Goal: Task Accomplishment & Management: Use online tool/utility

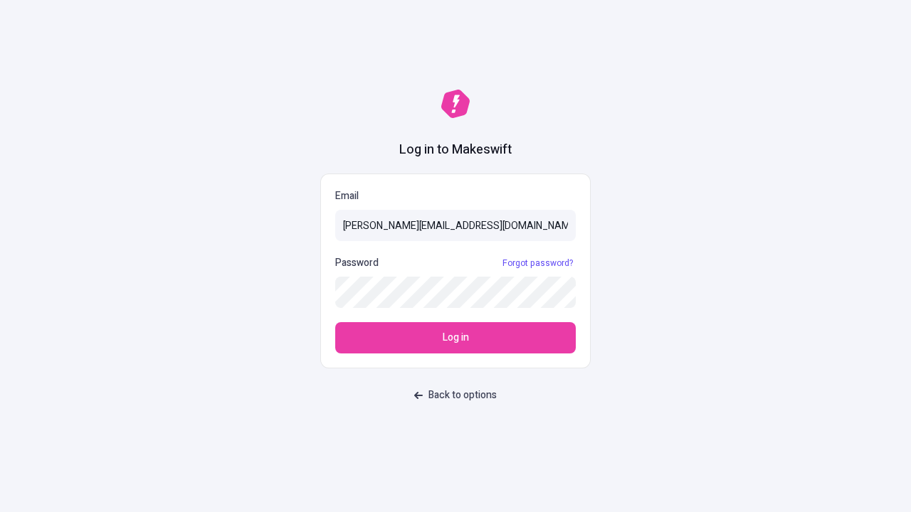
type input "[PERSON_NAME][EMAIL_ADDRESS][DOMAIN_NAME]"
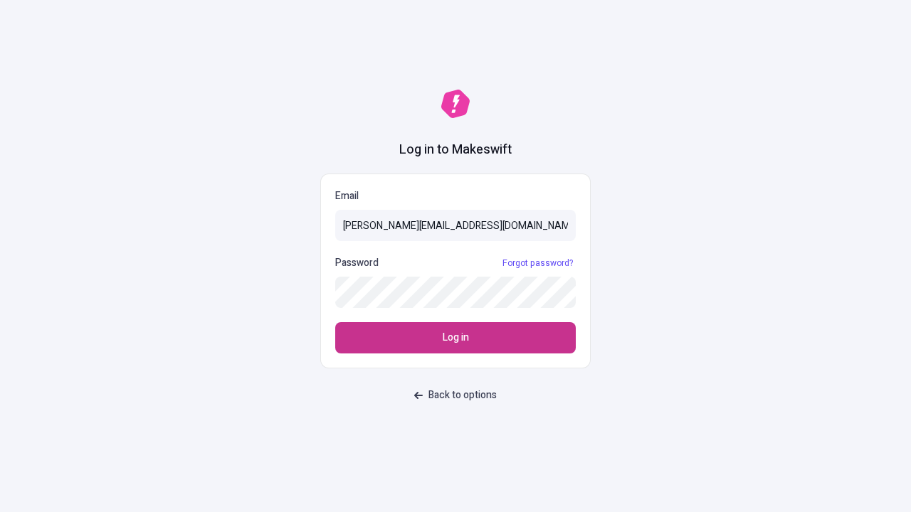
click at [455, 338] on span "Log in" at bounding box center [456, 338] width 26 height 16
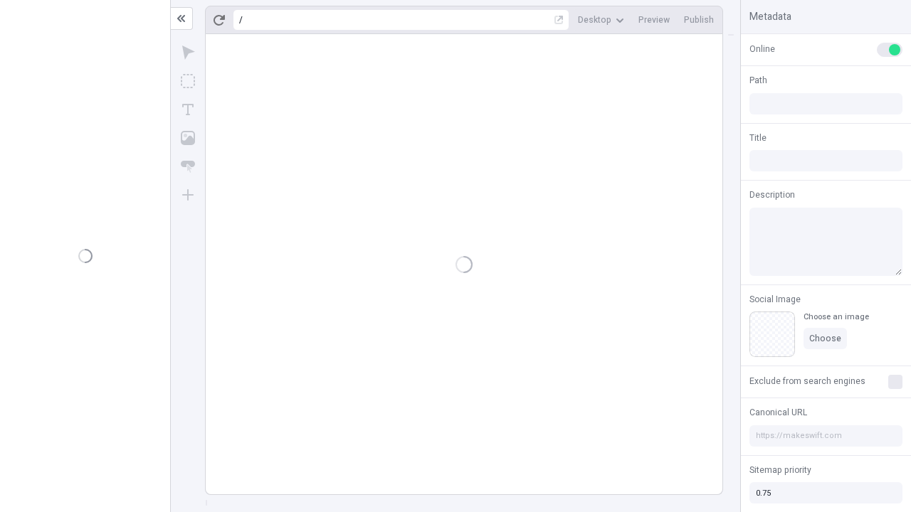
type input "/deep-link-deinde"
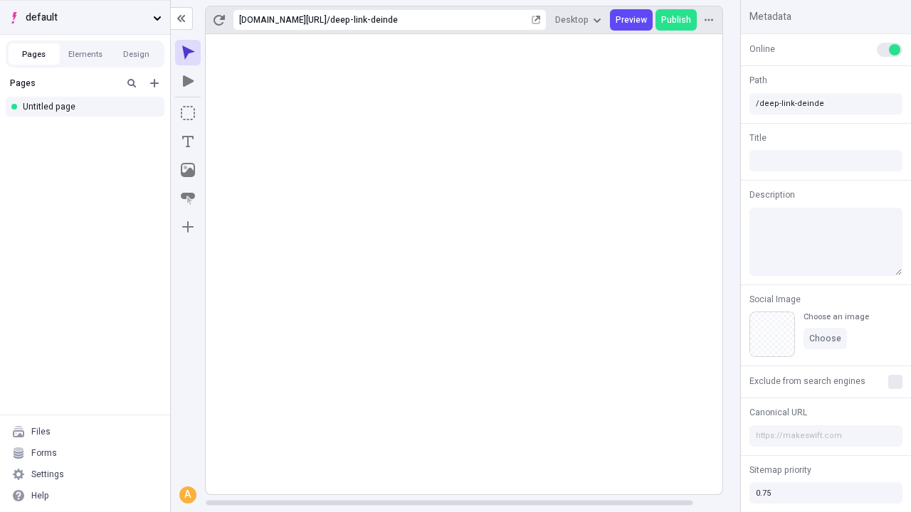
click at [85, 17] on span "default" at bounding box center [87, 18] width 122 height 16
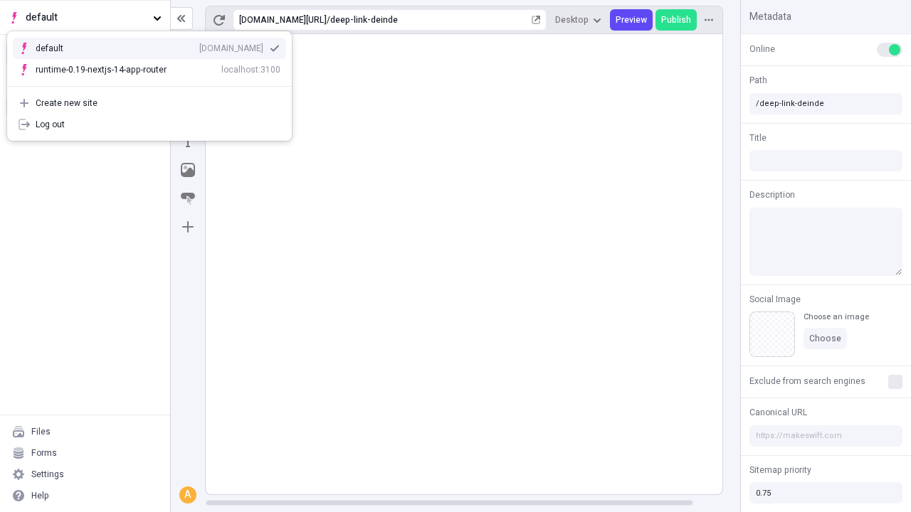
click at [199, 46] on div "qee9k4dy7d.staging.makeswift.site" at bounding box center [231, 48] width 64 height 11
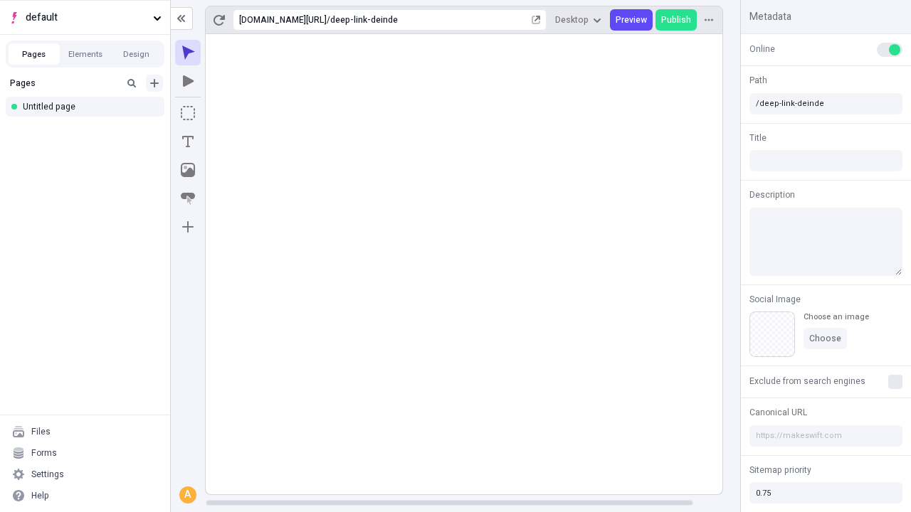
click at [154, 83] on icon "Add new" at bounding box center [154, 83] width 9 height 9
click at [89, 129] on div "Blank page" at bounding box center [89, 129] width 137 height 21
type input "/deep-link-vinum"
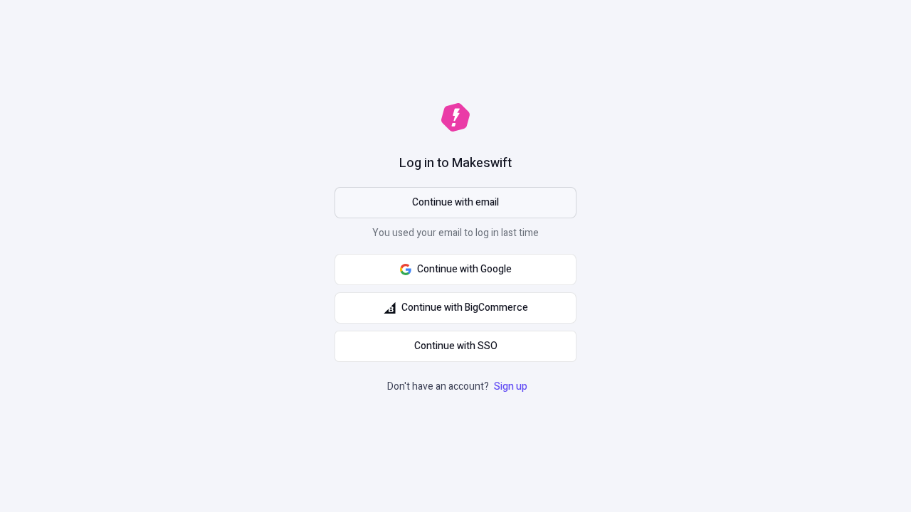
click at [455, 203] on span "Continue with email" at bounding box center [455, 203] width 87 height 16
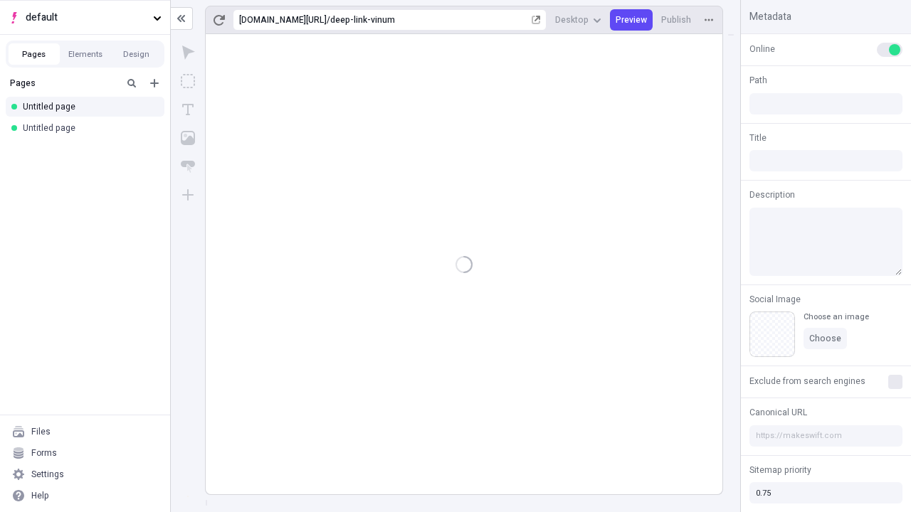
type input "/deep-link-vinum"
